Goal: Transaction & Acquisition: Book appointment/travel/reservation

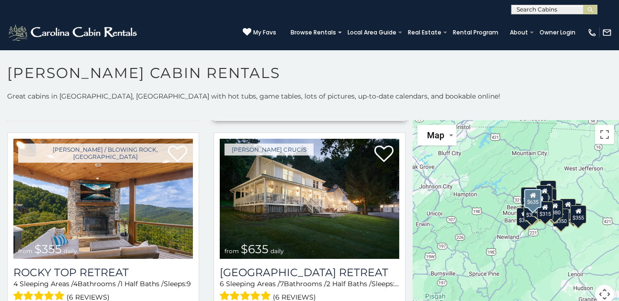
scroll to position [479, 0]
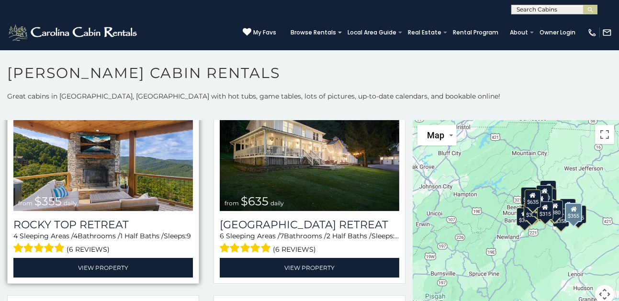
click at [107, 159] on img at bounding box center [103, 151] width 180 height 120
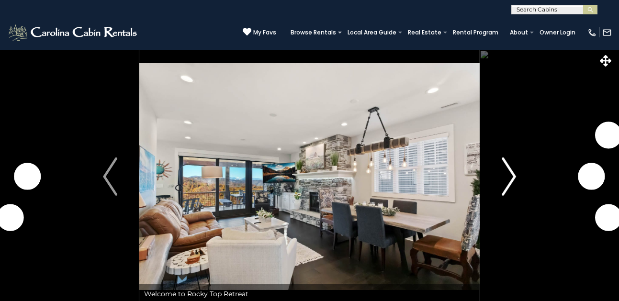
click at [514, 179] on img "Next" at bounding box center [509, 177] width 14 height 38
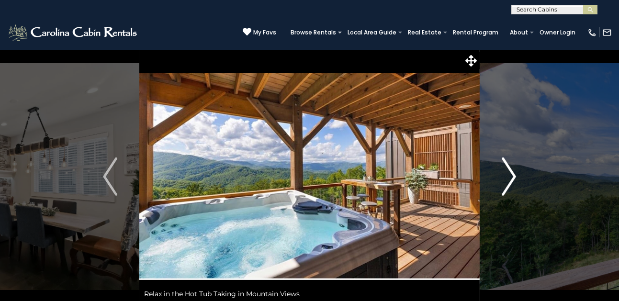
click at [514, 179] on img "Next" at bounding box center [509, 177] width 14 height 38
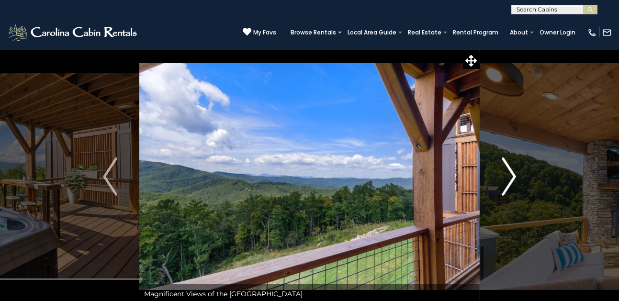
click at [514, 179] on img "Next" at bounding box center [509, 177] width 14 height 38
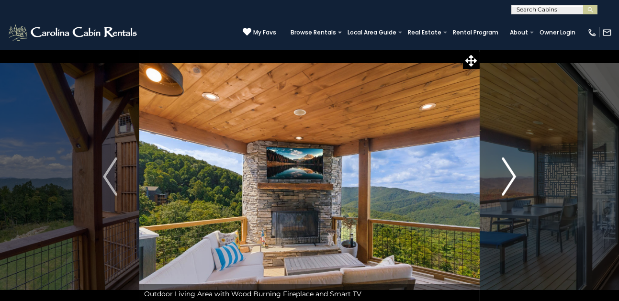
click at [514, 179] on img "Next" at bounding box center [509, 177] width 14 height 38
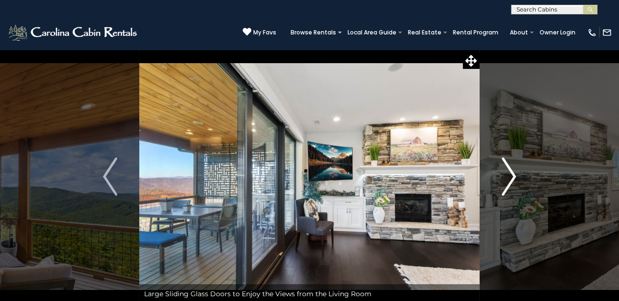
click at [514, 179] on img "Next" at bounding box center [509, 177] width 14 height 38
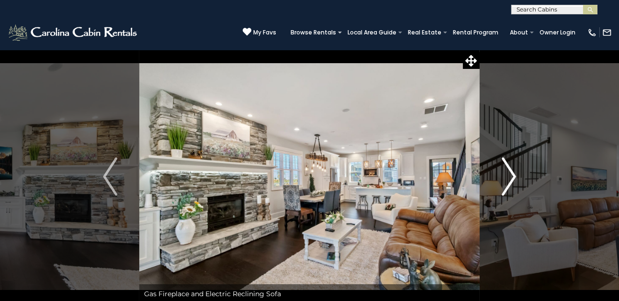
click at [514, 179] on img "Next" at bounding box center [509, 177] width 14 height 38
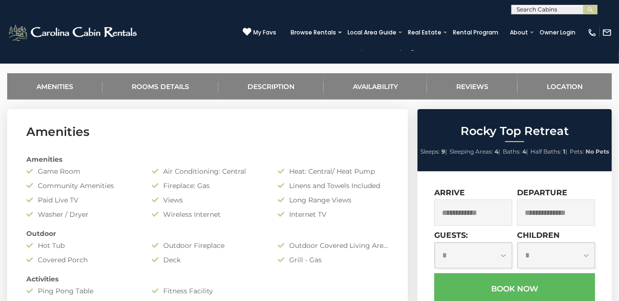
scroll to position [239, 0]
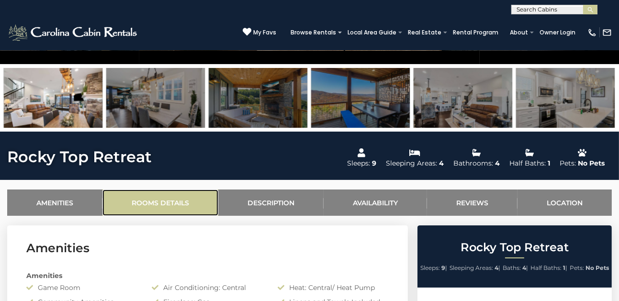
click at [173, 202] on link "Rooms Details" at bounding box center [160, 203] width 116 height 26
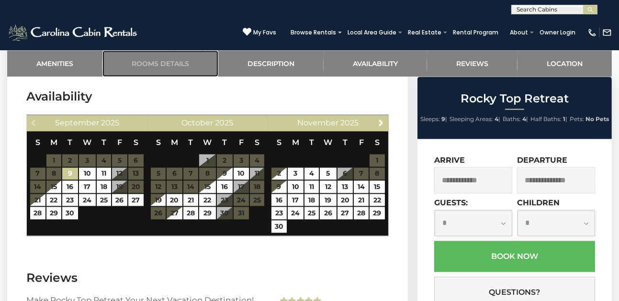
scroll to position [2253, 0]
